Goal: Task Accomplishment & Management: Complete application form

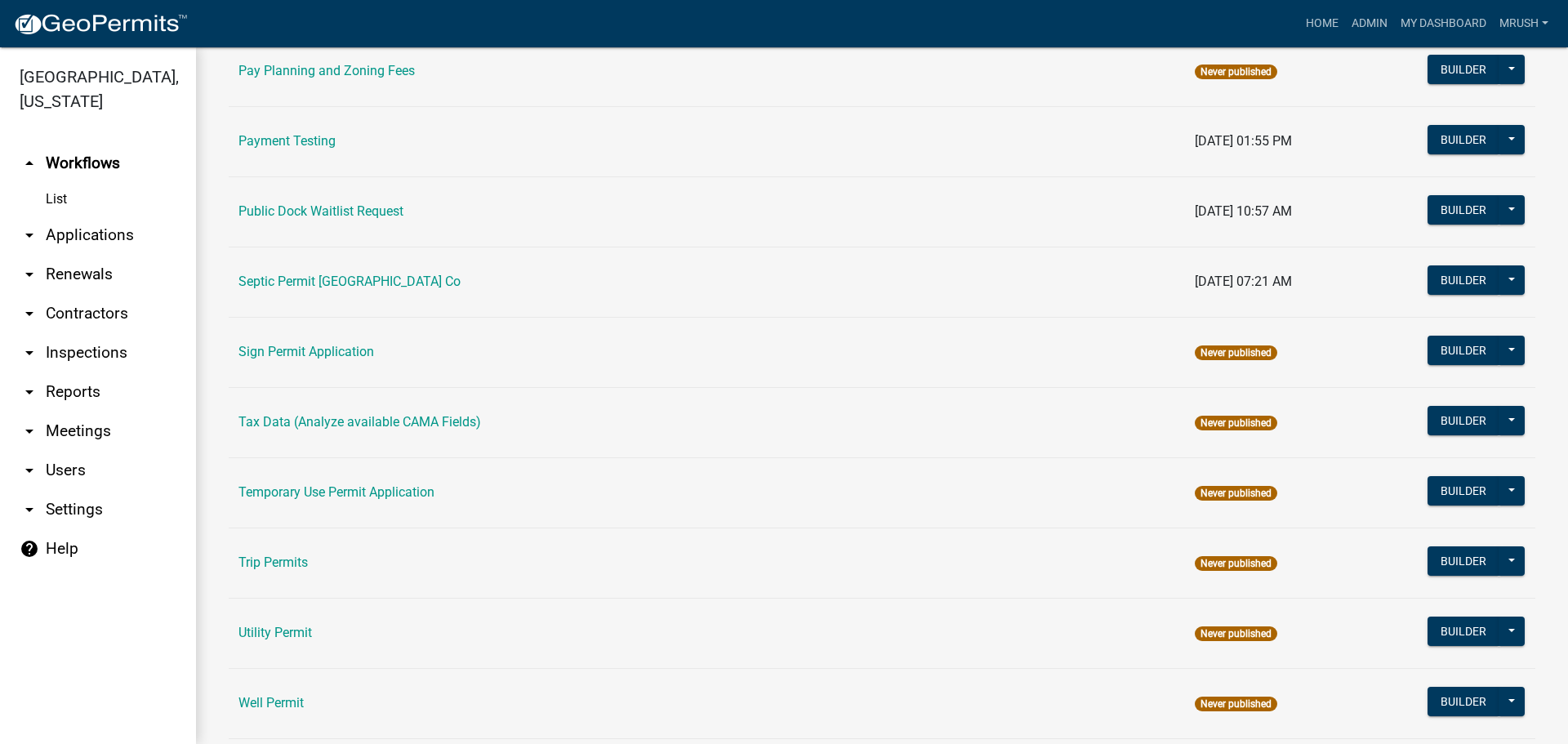
scroll to position [778, 0]
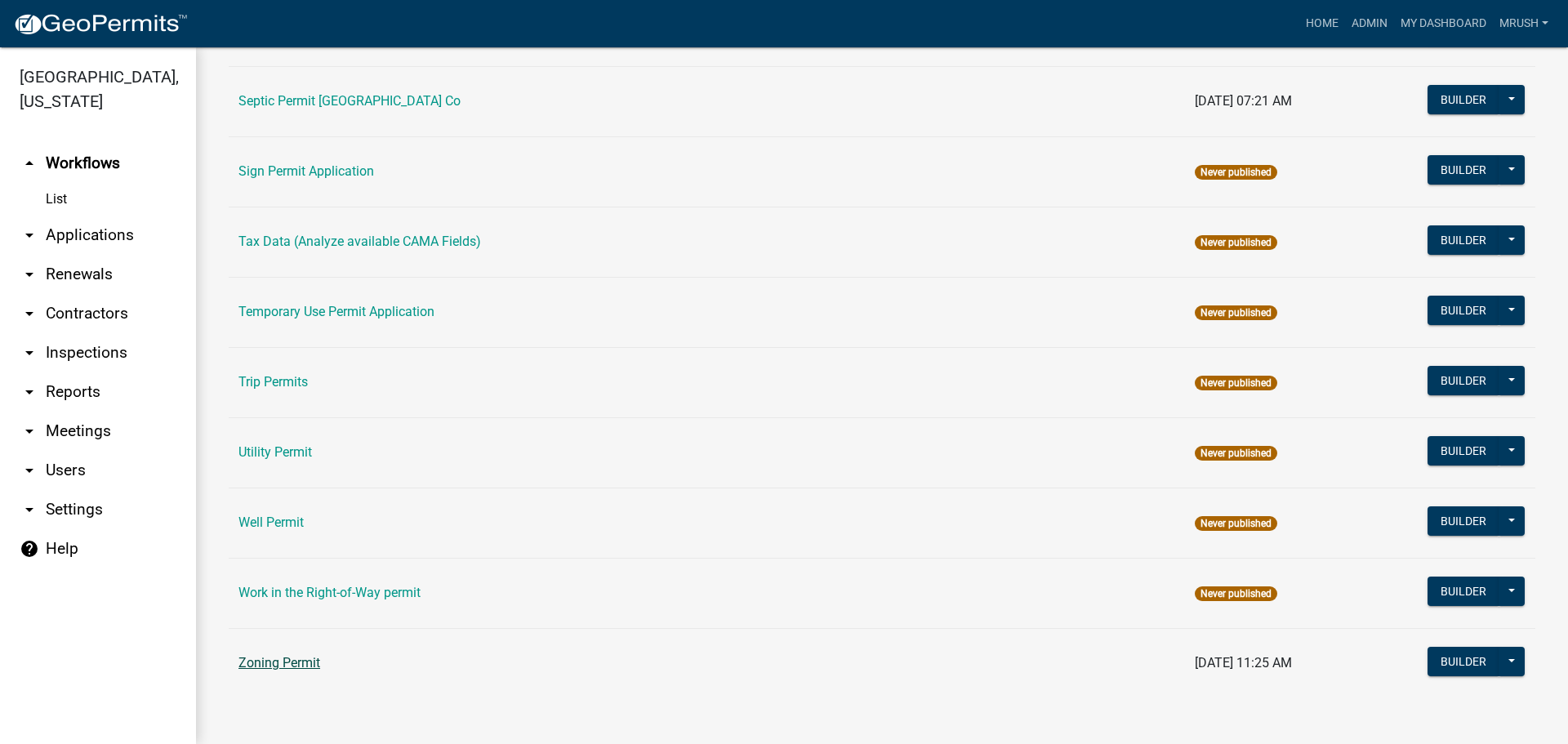
click at [283, 667] on link "Zoning Permit" at bounding box center [279, 662] width 82 height 15
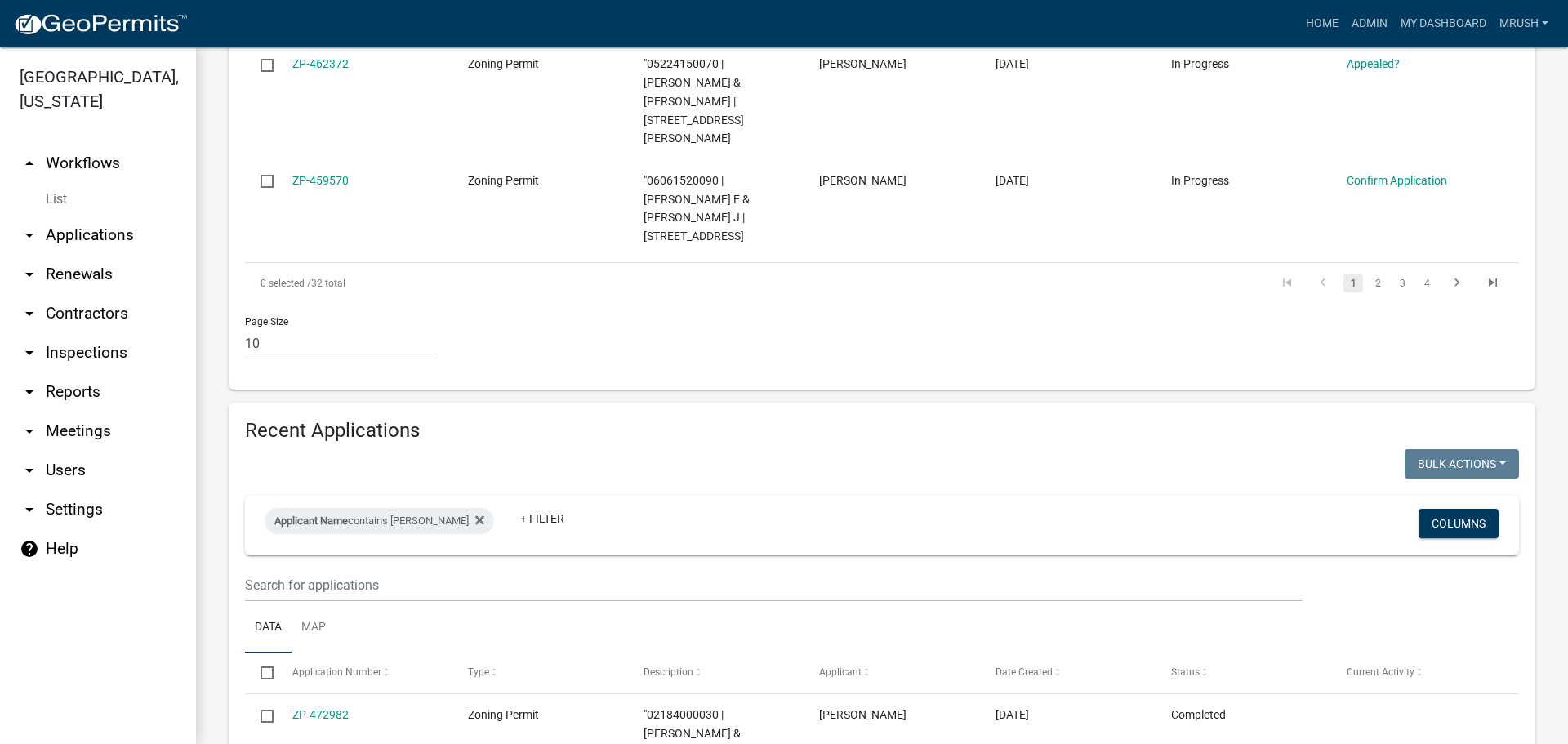
scroll to position [1308, 0]
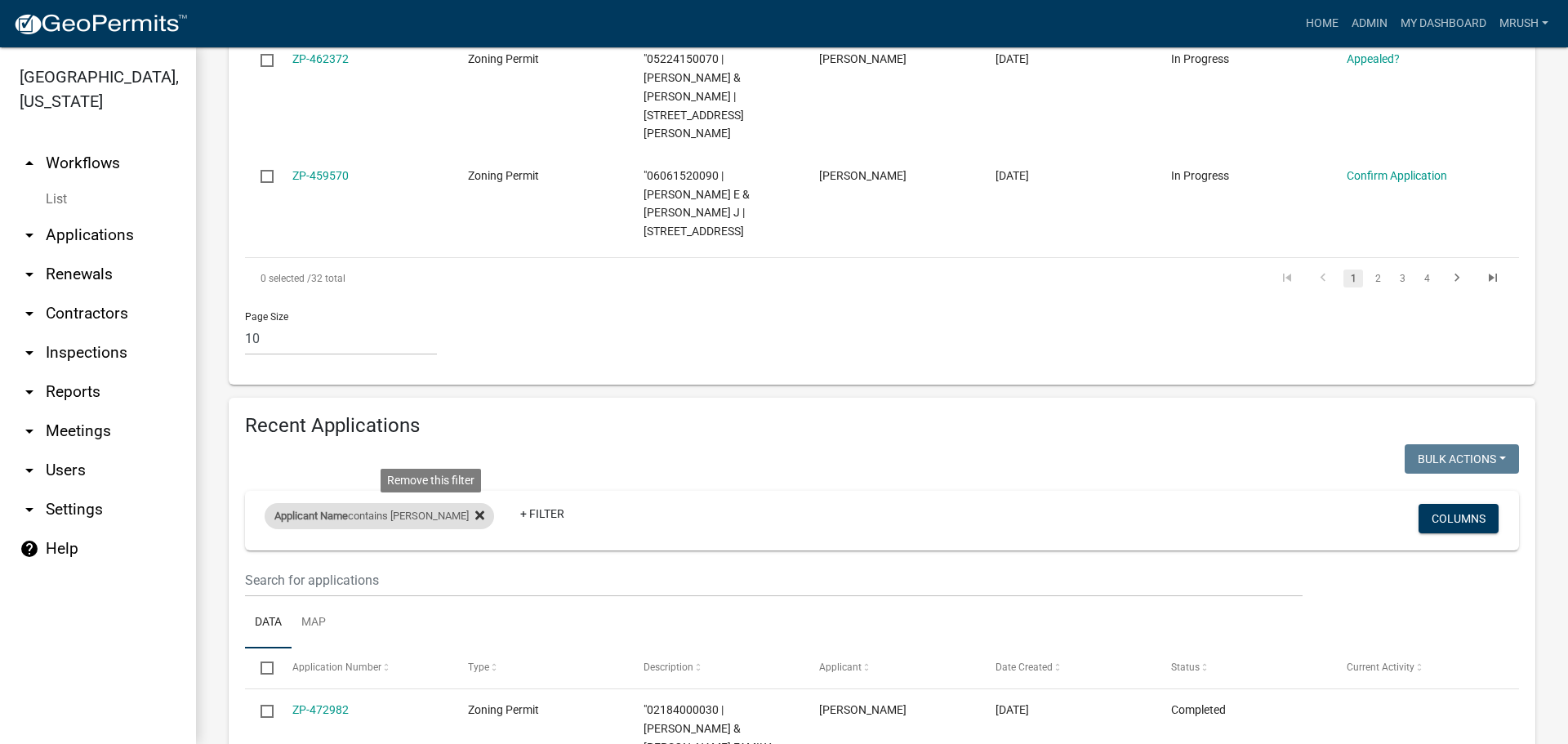
click at [476, 510] on icon at bounding box center [480, 514] width 9 height 9
click at [300, 503] on link "+ Filter" at bounding box center [299, 518] width 70 height 29
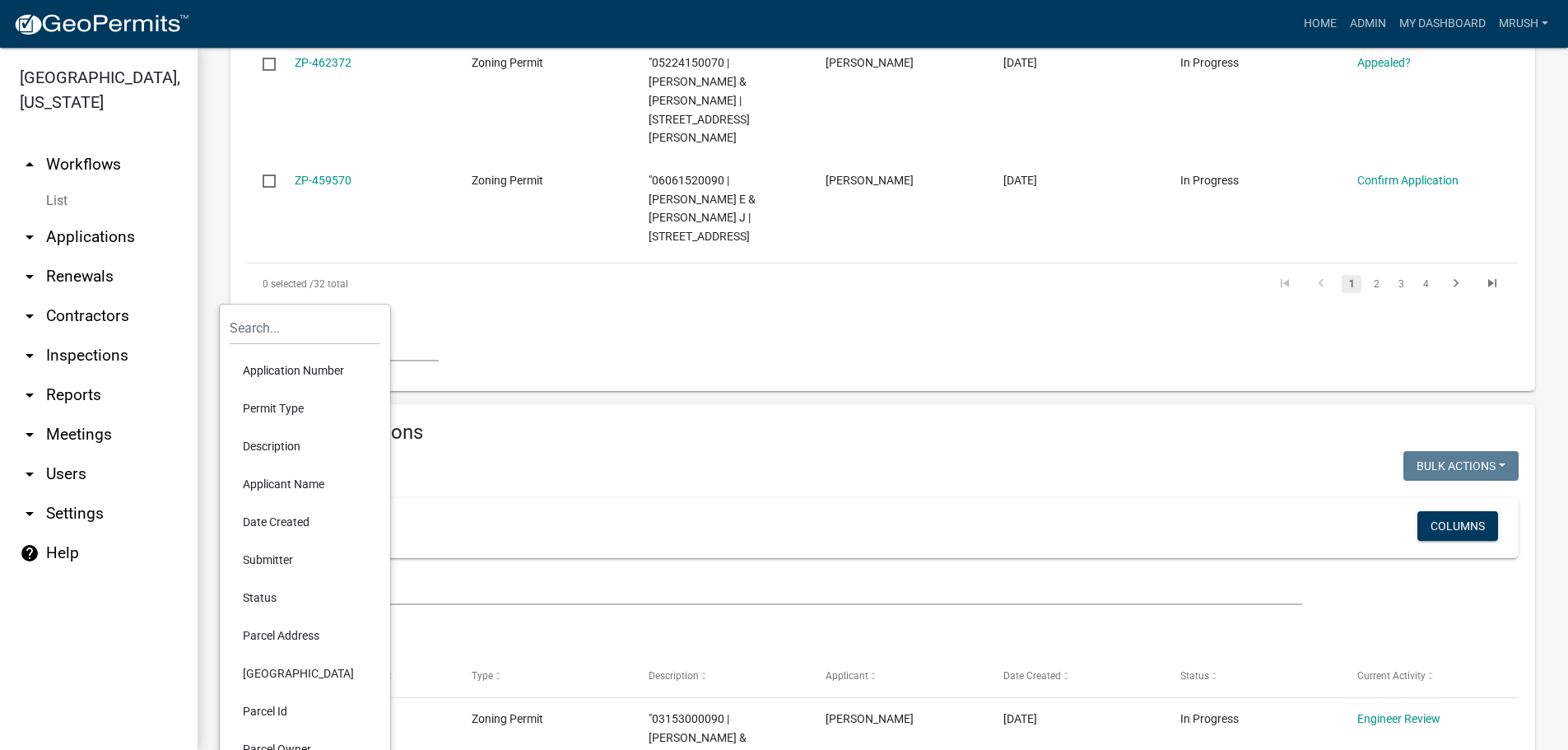
click at [285, 484] on li "Applicant Name" at bounding box center [305, 484] width 151 height 38
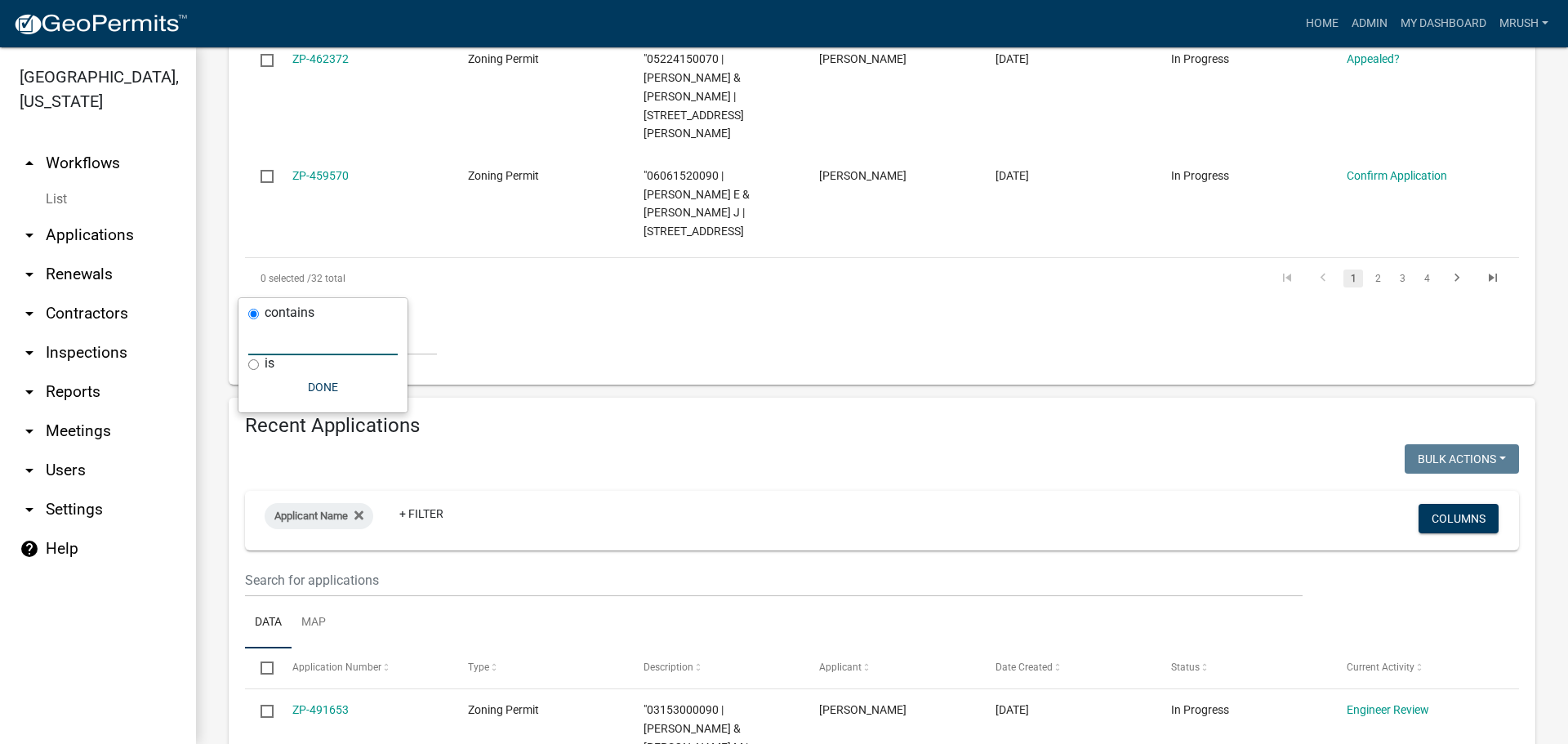
click at [321, 337] on input "text" at bounding box center [323, 338] width 150 height 34
type input "Lemke"
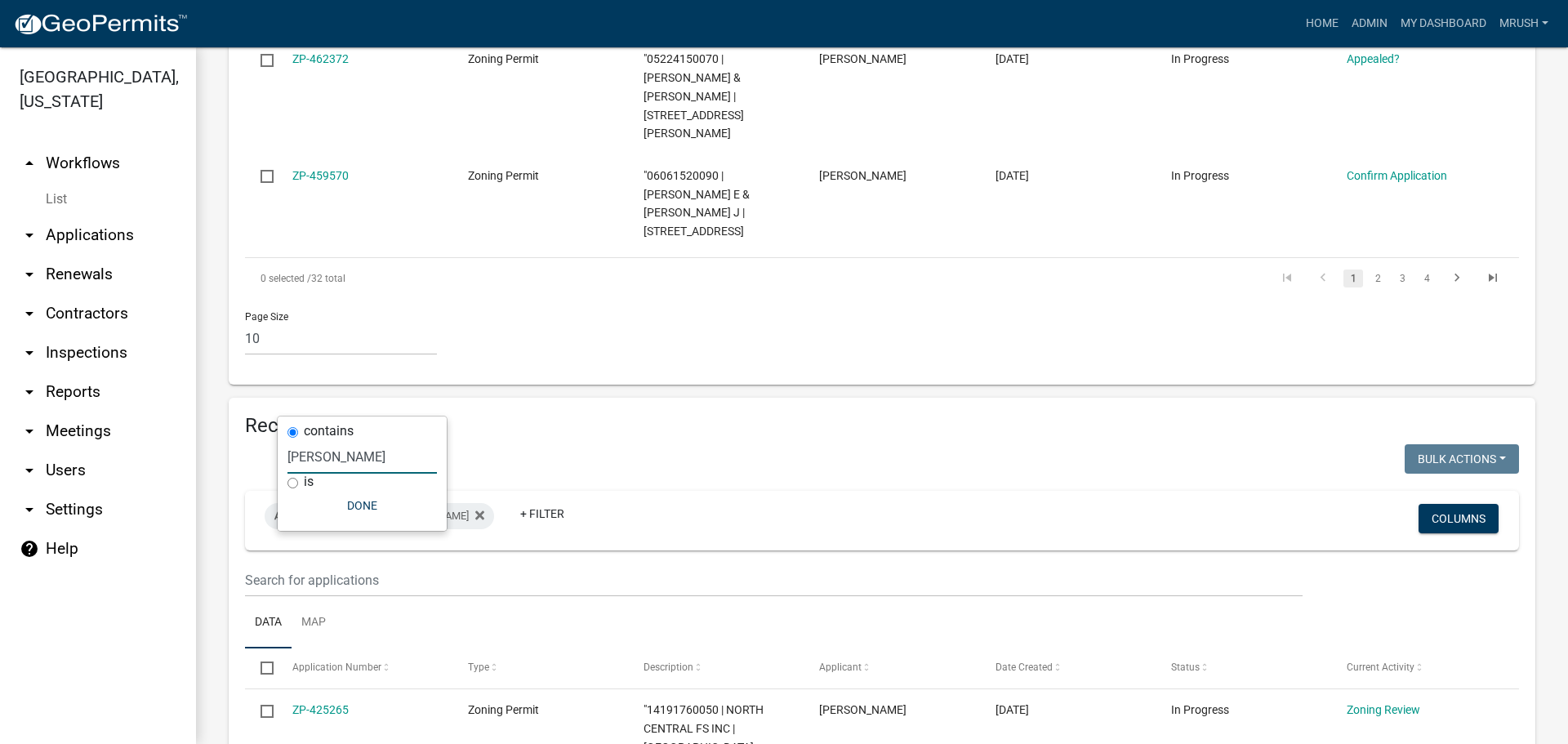
scroll to position [1189, 0]
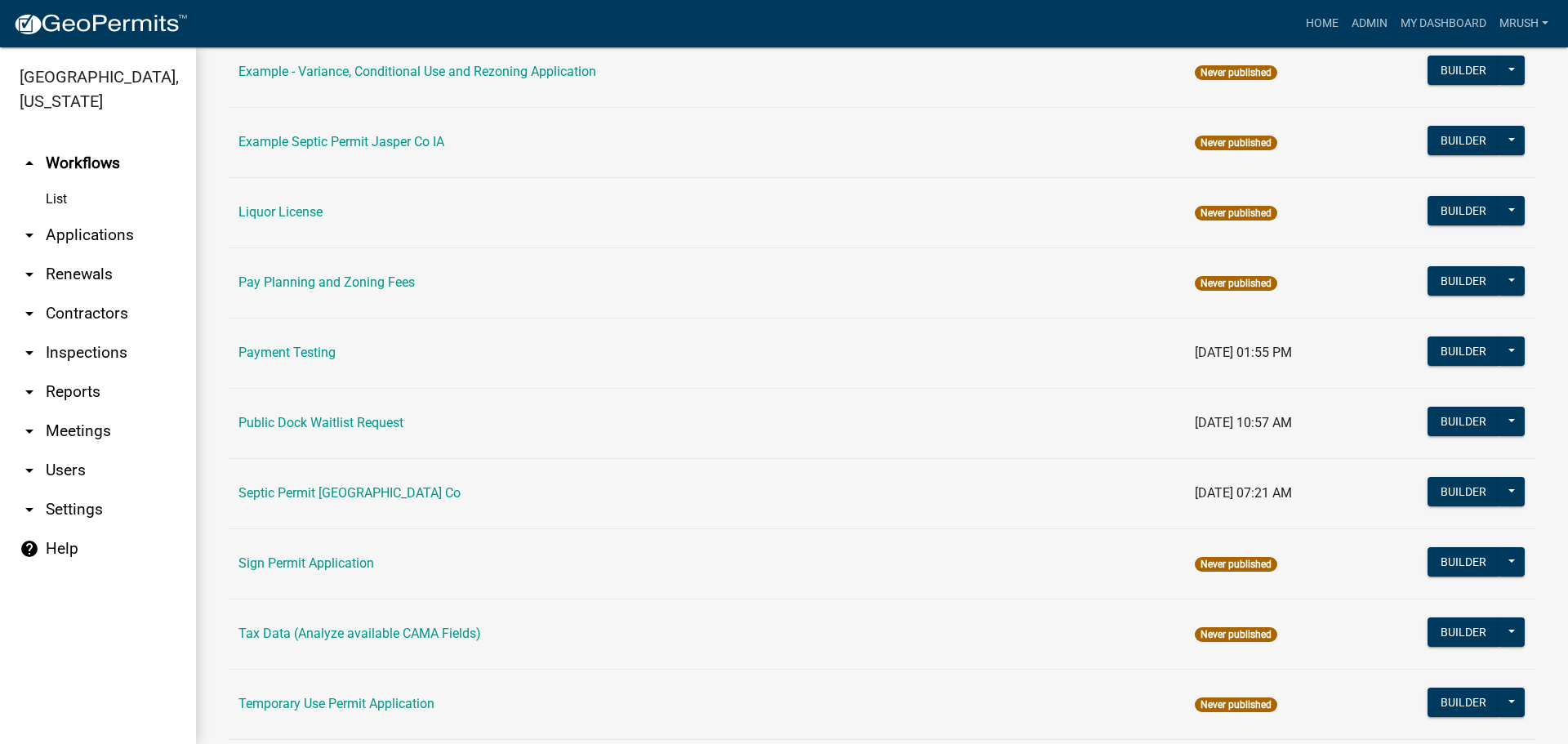
scroll to position [778, 0]
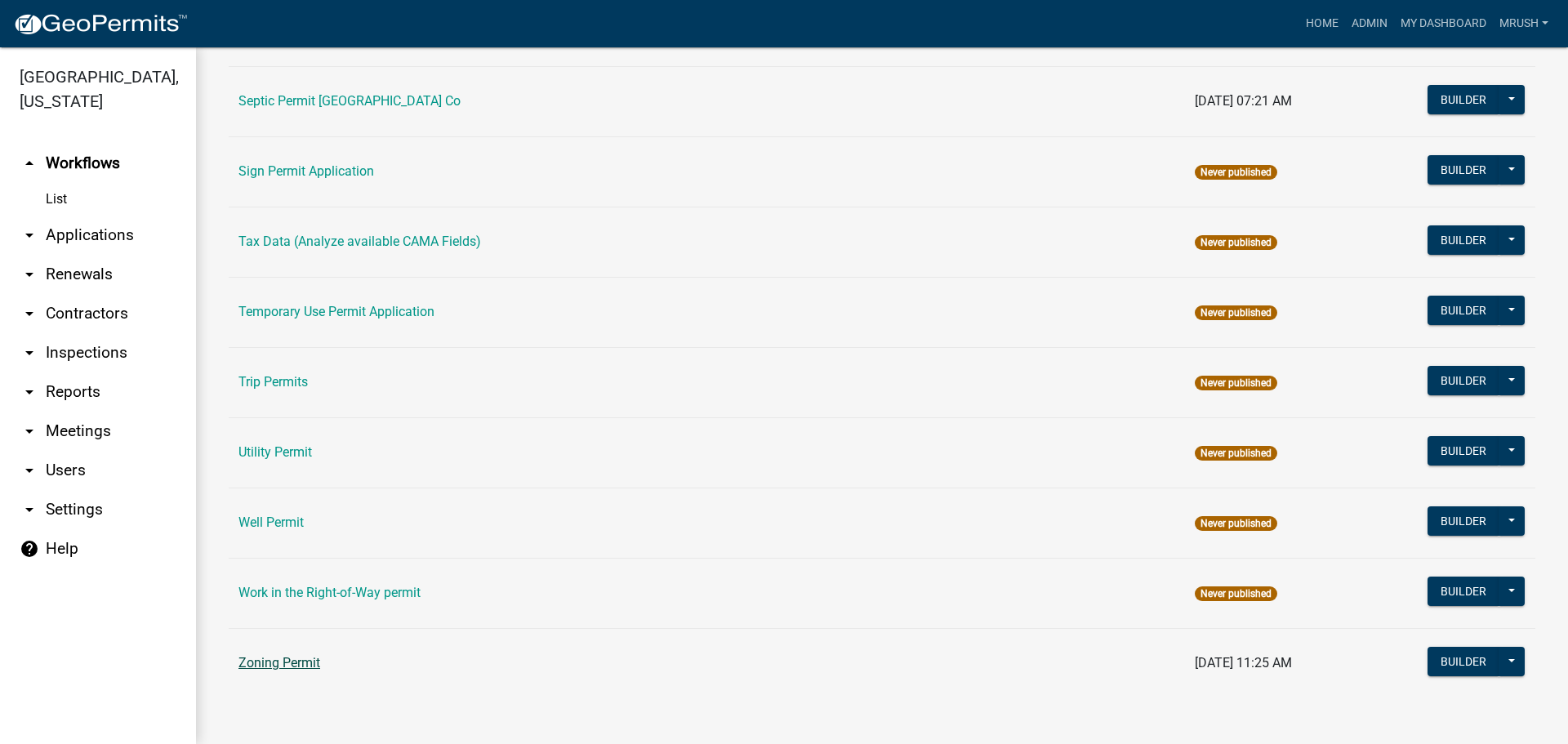
click at [306, 661] on link "Zoning Permit" at bounding box center [279, 662] width 82 height 15
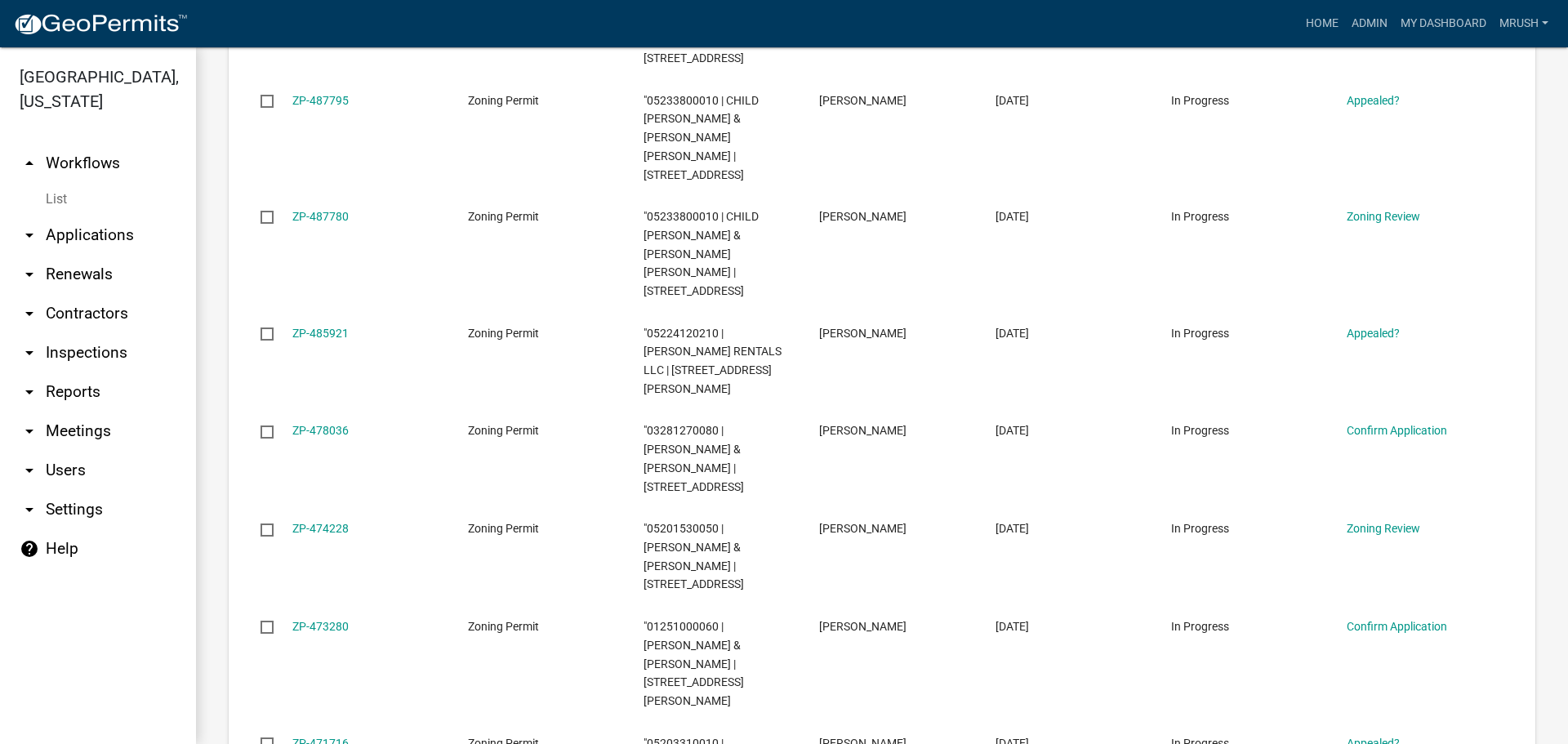
scroll to position [1189, 0]
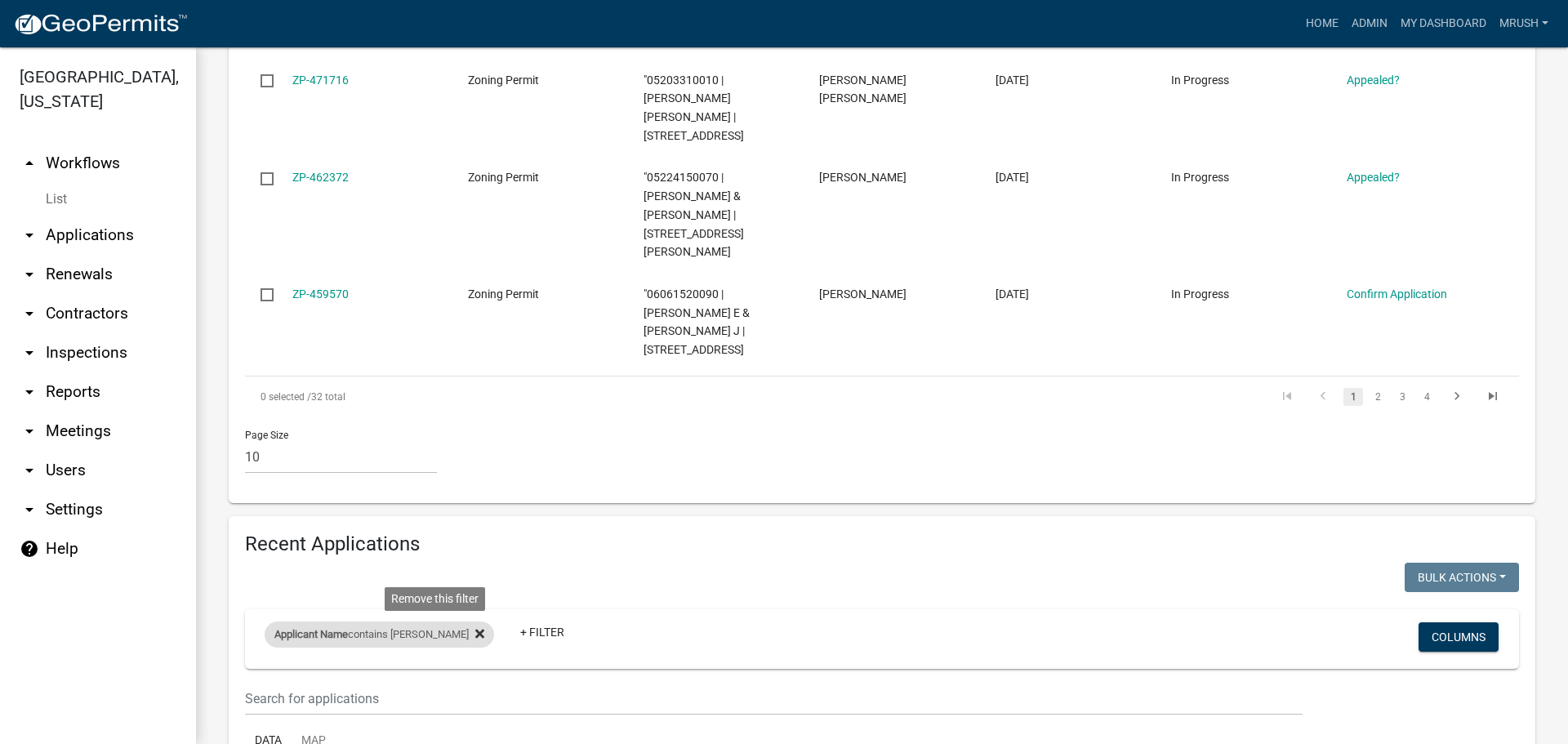
click at [476, 629] on icon at bounding box center [480, 633] width 9 height 9
click at [305, 622] on link "+ Filter" at bounding box center [299, 636] width 70 height 29
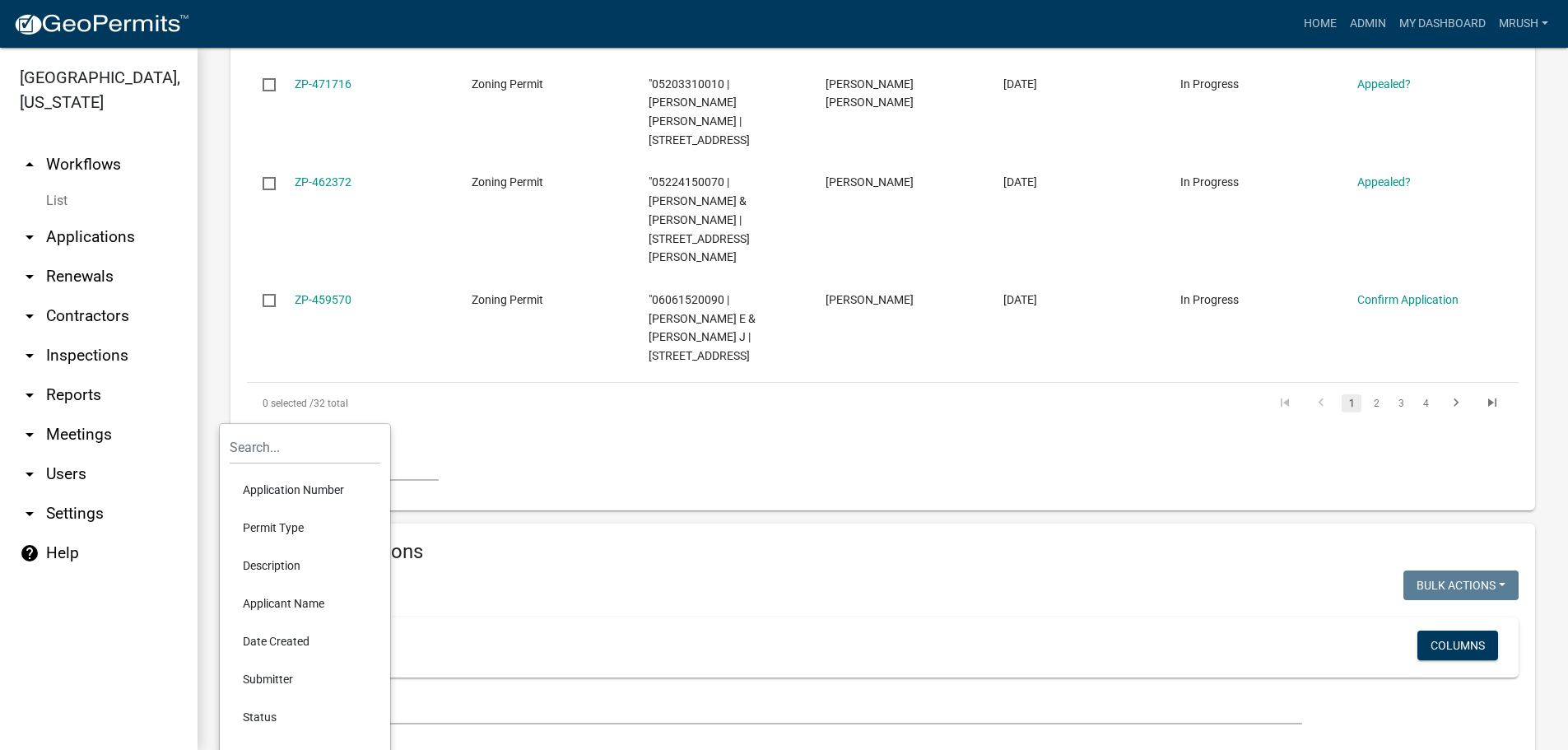
click at [296, 490] on li "Application Number" at bounding box center [305, 490] width 151 height 38
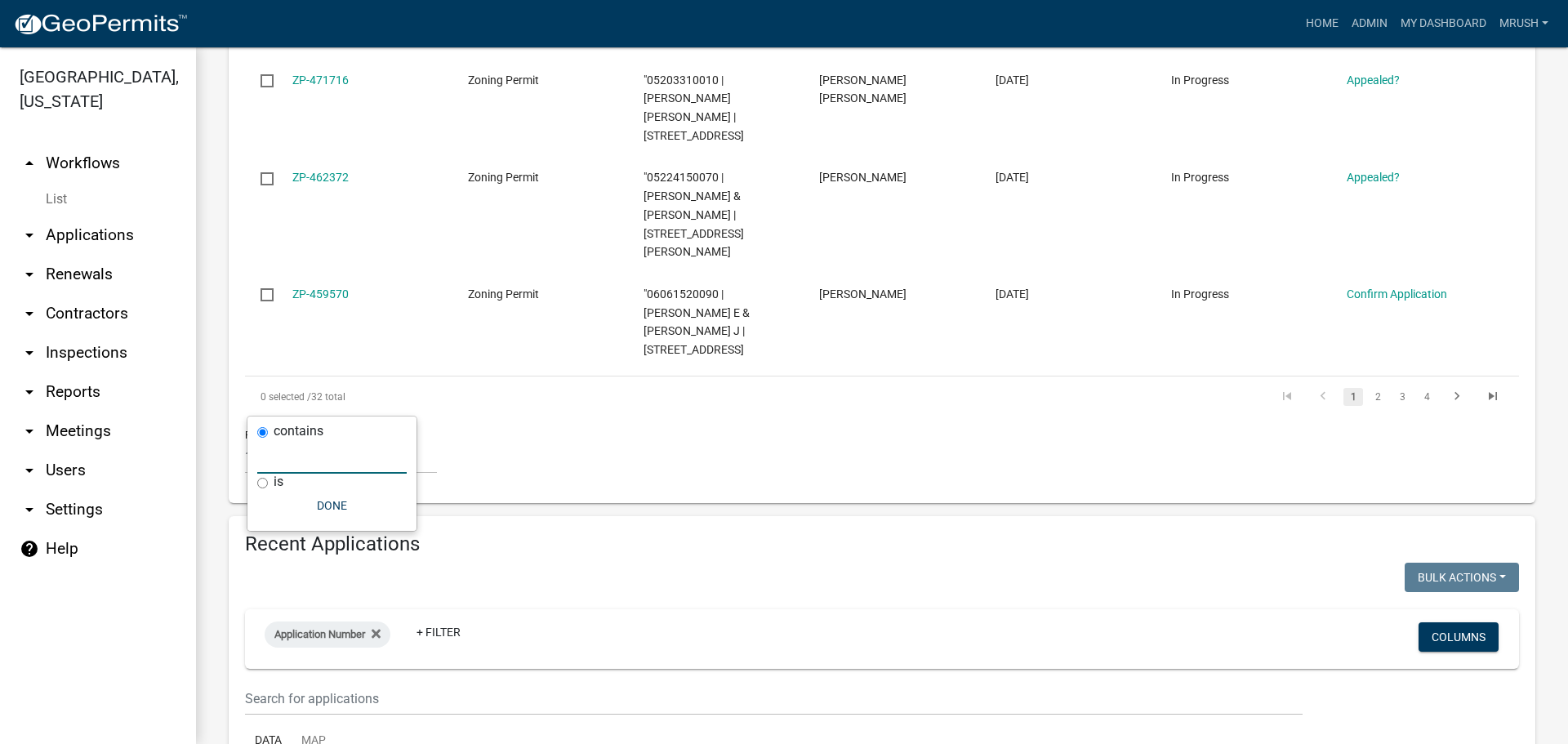
click at [284, 461] on input "text" at bounding box center [333, 457] width 150 height 34
type input "ZP-472835"
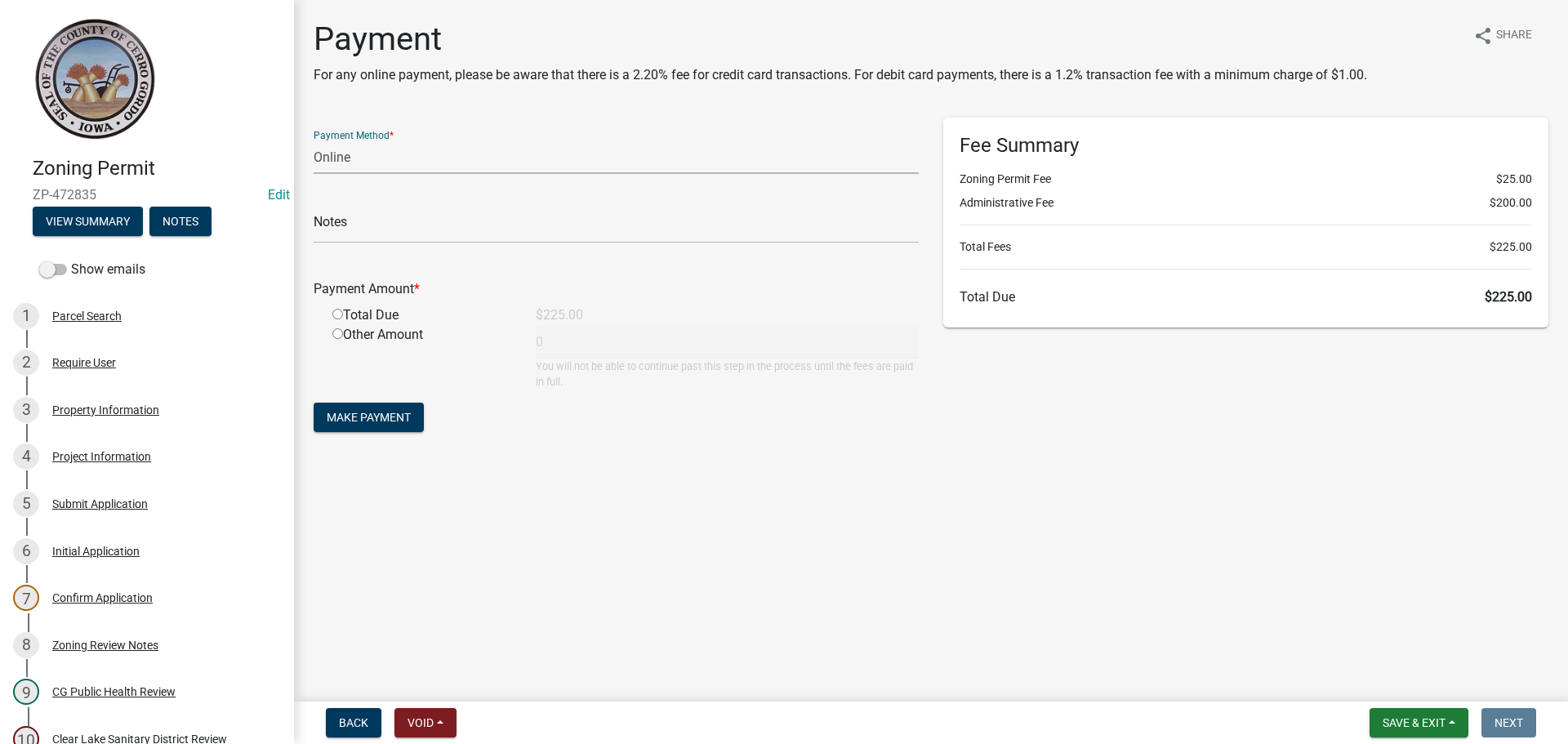
click at [323, 159] on select "Credit Card POS Check Cash Online" at bounding box center [616, 157] width 605 height 34
select select "1: 0"
click at [313, 141] on select "Credit Card POS Check Cash Online" at bounding box center [616, 157] width 605 height 34
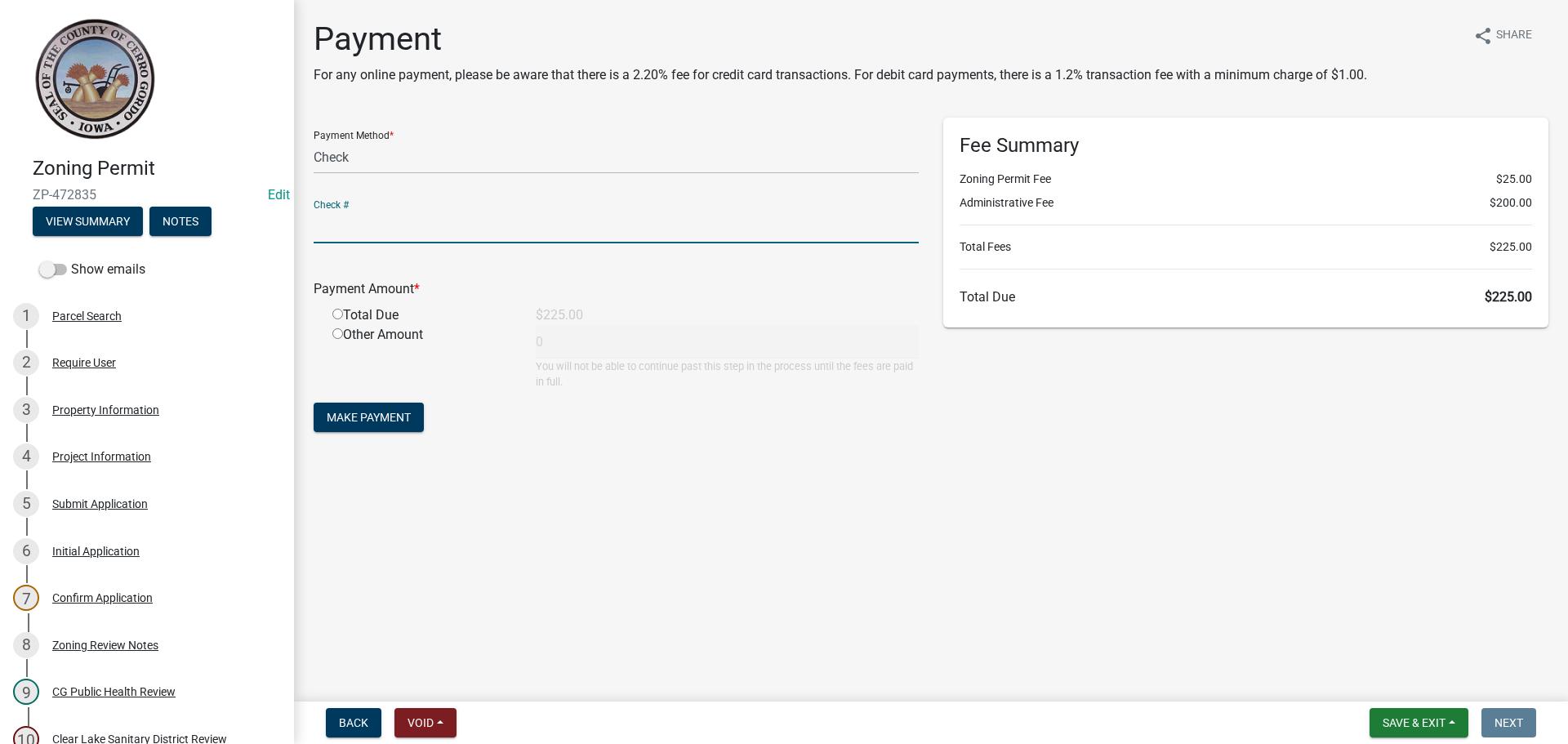
click at [329, 228] on input "text" at bounding box center [616, 226] width 605 height 34
type input "15955"
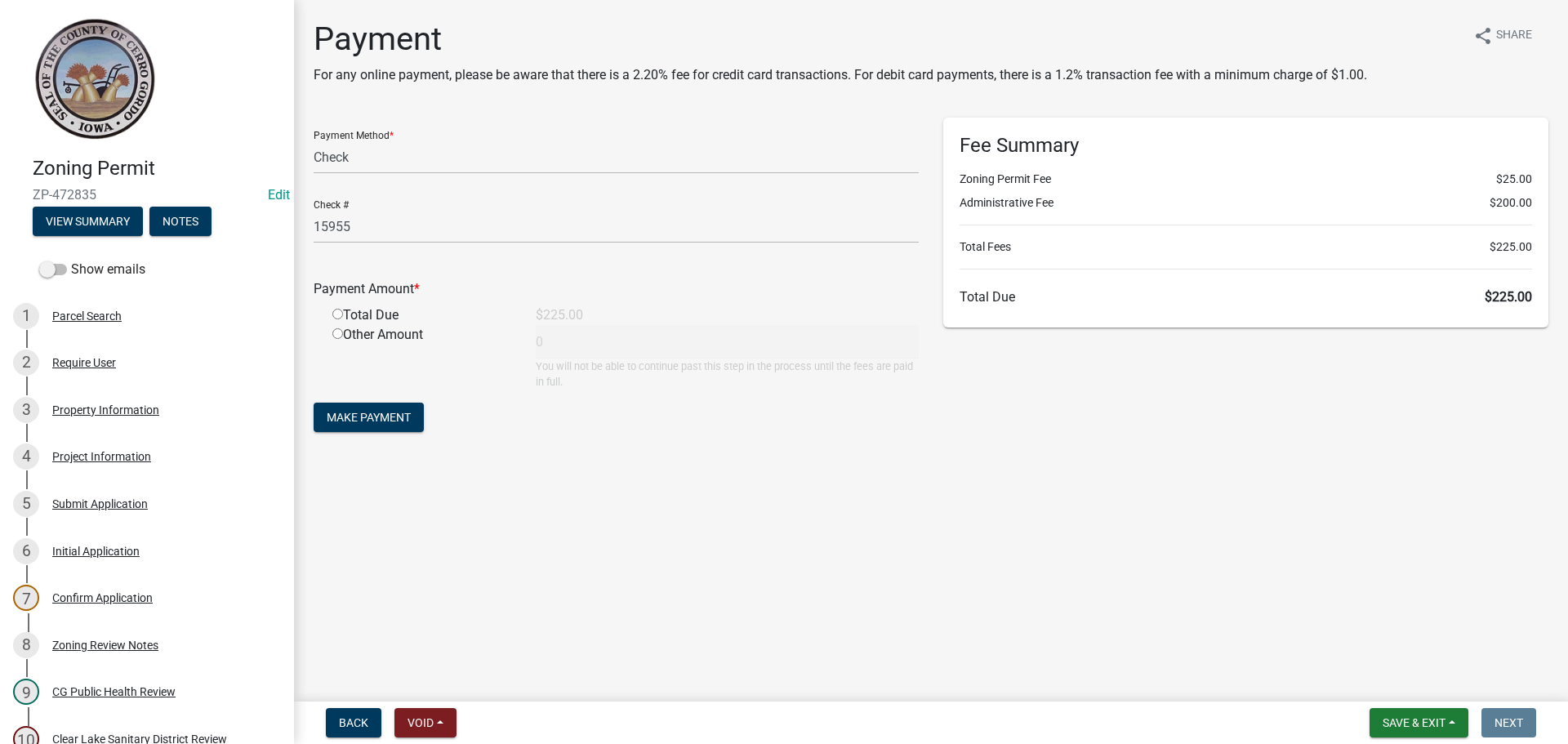
click at [338, 314] on input "radio" at bounding box center [338, 314] width 11 height 11
radio input "true"
type input "225"
click at [345, 418] on span "Make Payment" at bounding box center [369, 417] width 84 height 13
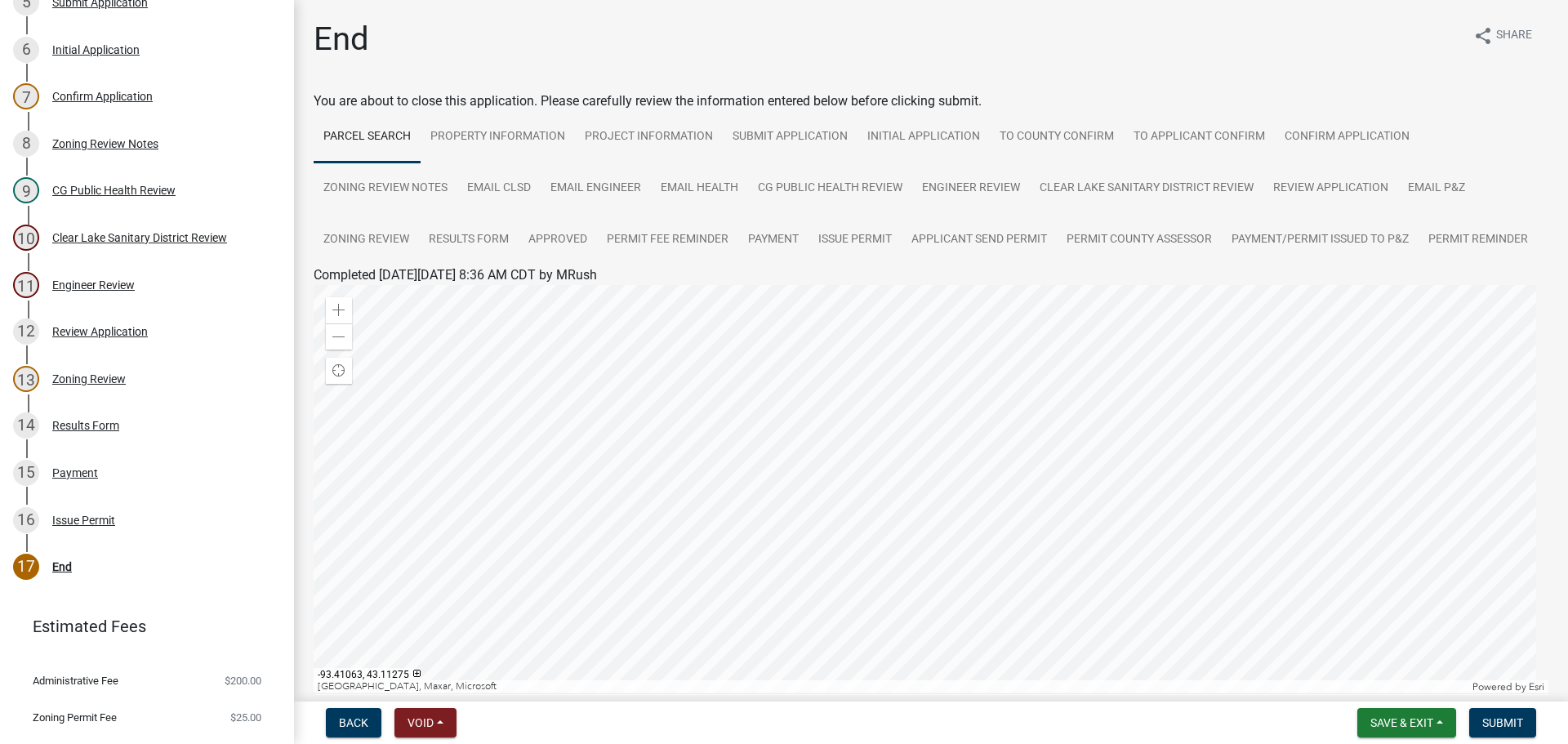
scroll to position [536, 0]
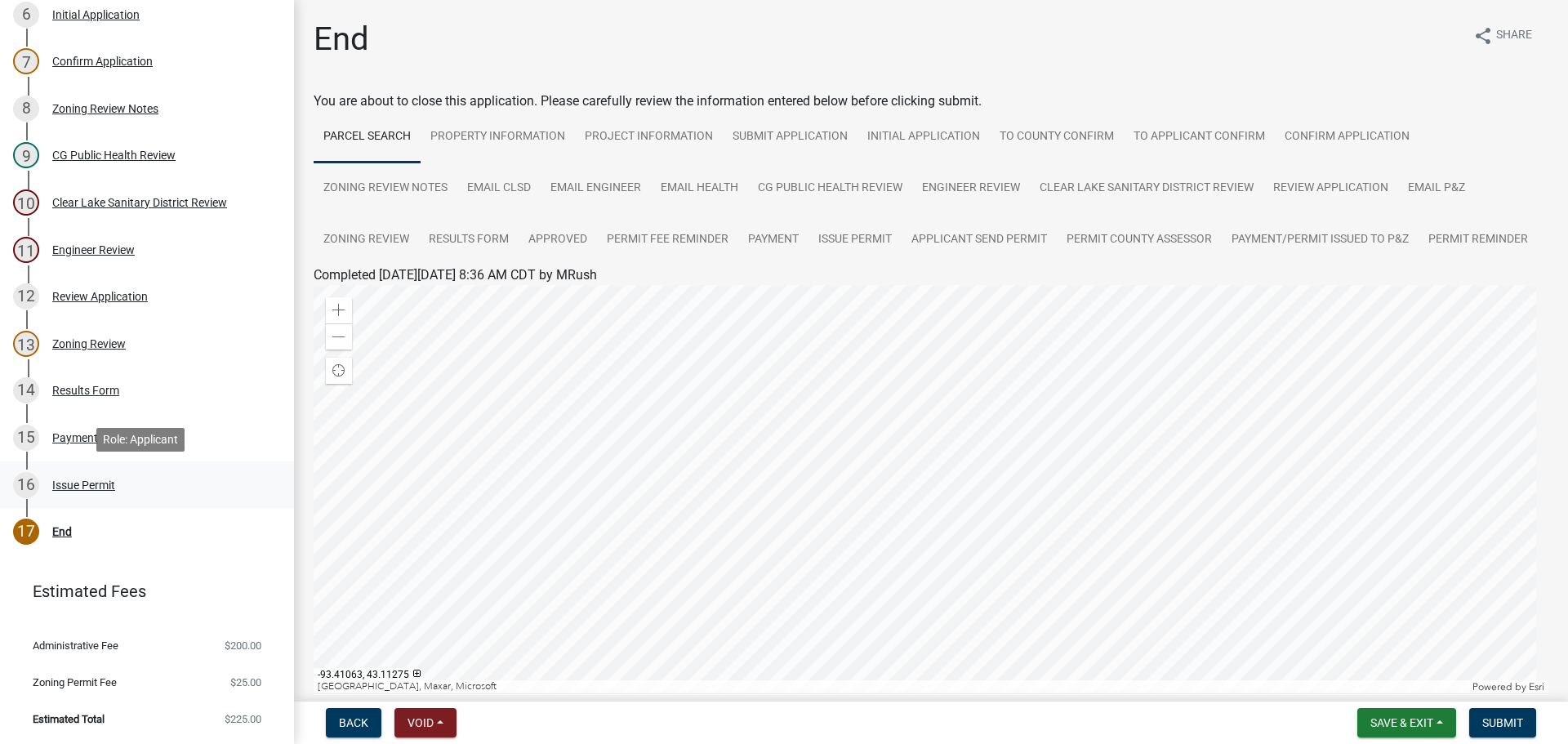
click at [79, 484] on div "Issue Permit" at bounding box center [83, 485] width 63 height 12
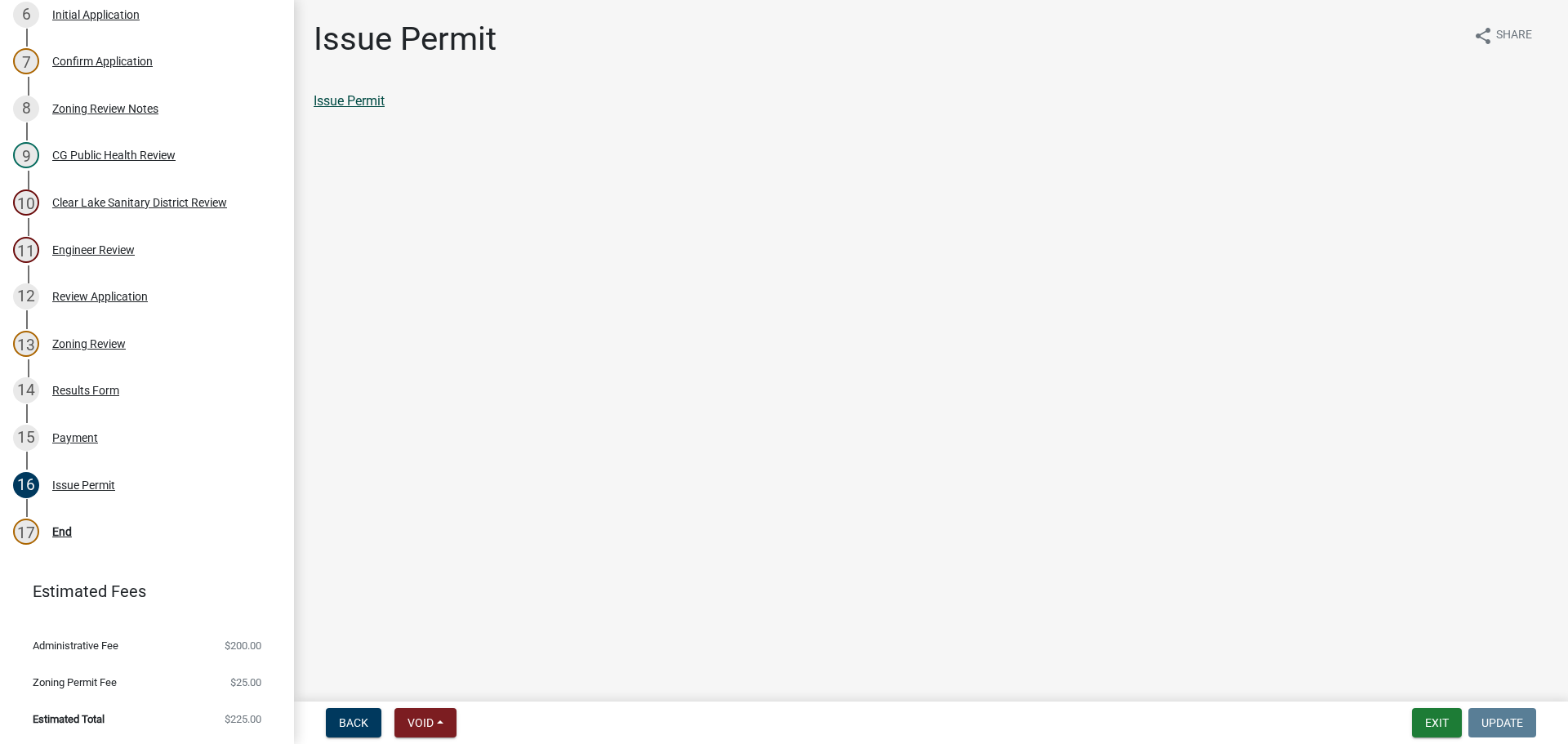
click at [352, 98] on link "Issue Permit" at bounding box center [349, 101] width 71 height 15
click at [59, 531] on div "End" at bounding box center [61, 532] width 19 height 12
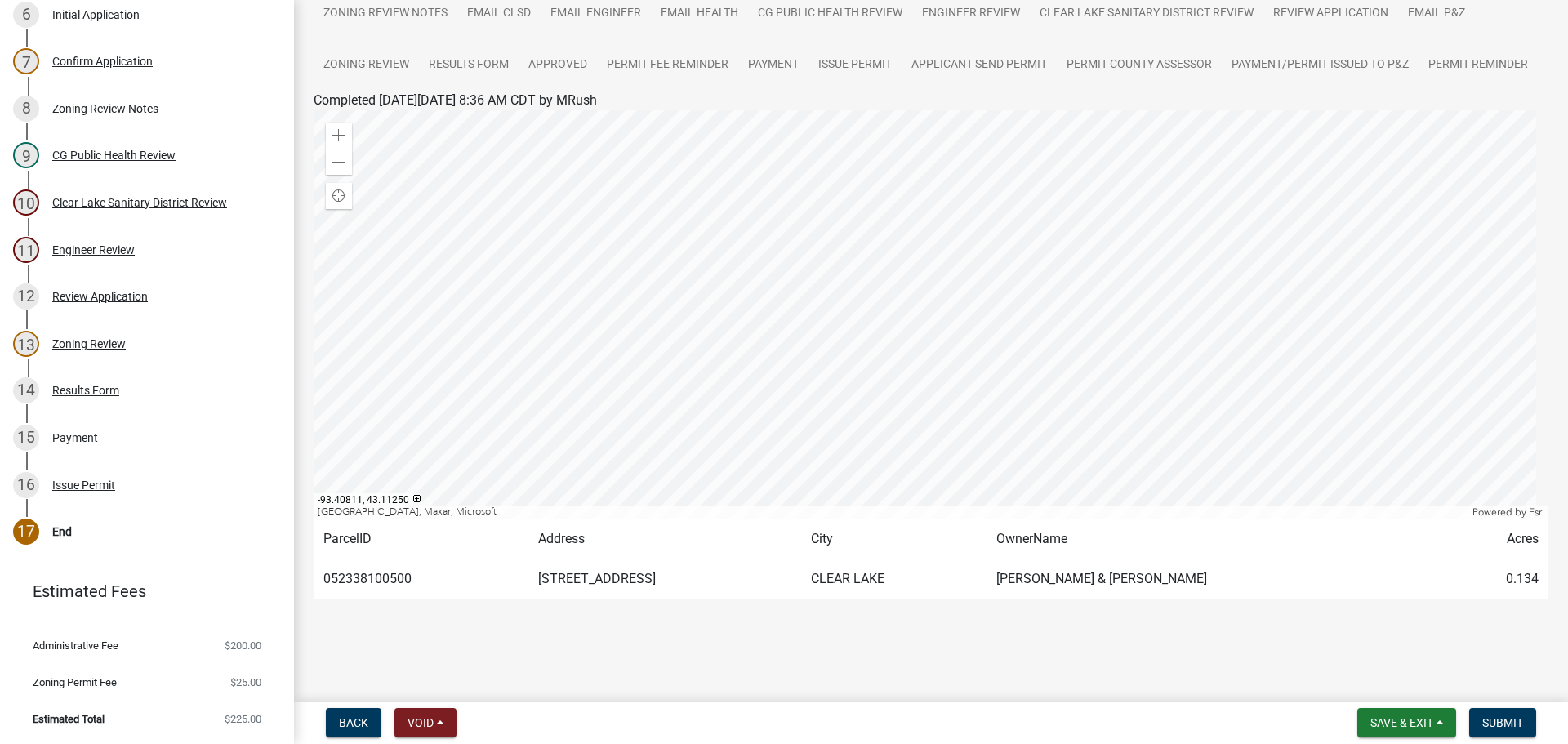
scroll to position [226, 0]
click at [1506, 720] on span "Submit" at bounding box center [1503, 723] width 41 height 13
